Goal: Information Seeking & Learning: Learn about a topic

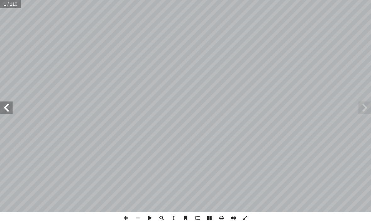
click at [366, 107] on span at bounding box center [365, 108] width 13 height 13
click at [367, 108] on span at bounding box center [365, 108] width 13 height 13
click at [363, 112] on span at bounding box center [365, 108] width 13 height 13
click at [367, 108] on span at bounding box center [365, 108] width 13 height 13
click at [367, 103] on span at bounding box center [365, 108] width 13 height 13
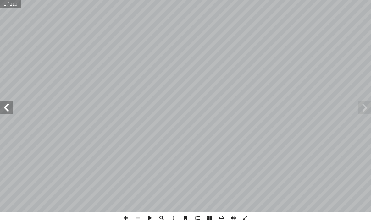
click at [363, 108] on span at bounding box center [365, 108] width 13 height 13
click at [8, 108] on span at bounding box center [6, 108] width 13 height 13
